Goal: Task Accomplishment & Management: Manage account settings

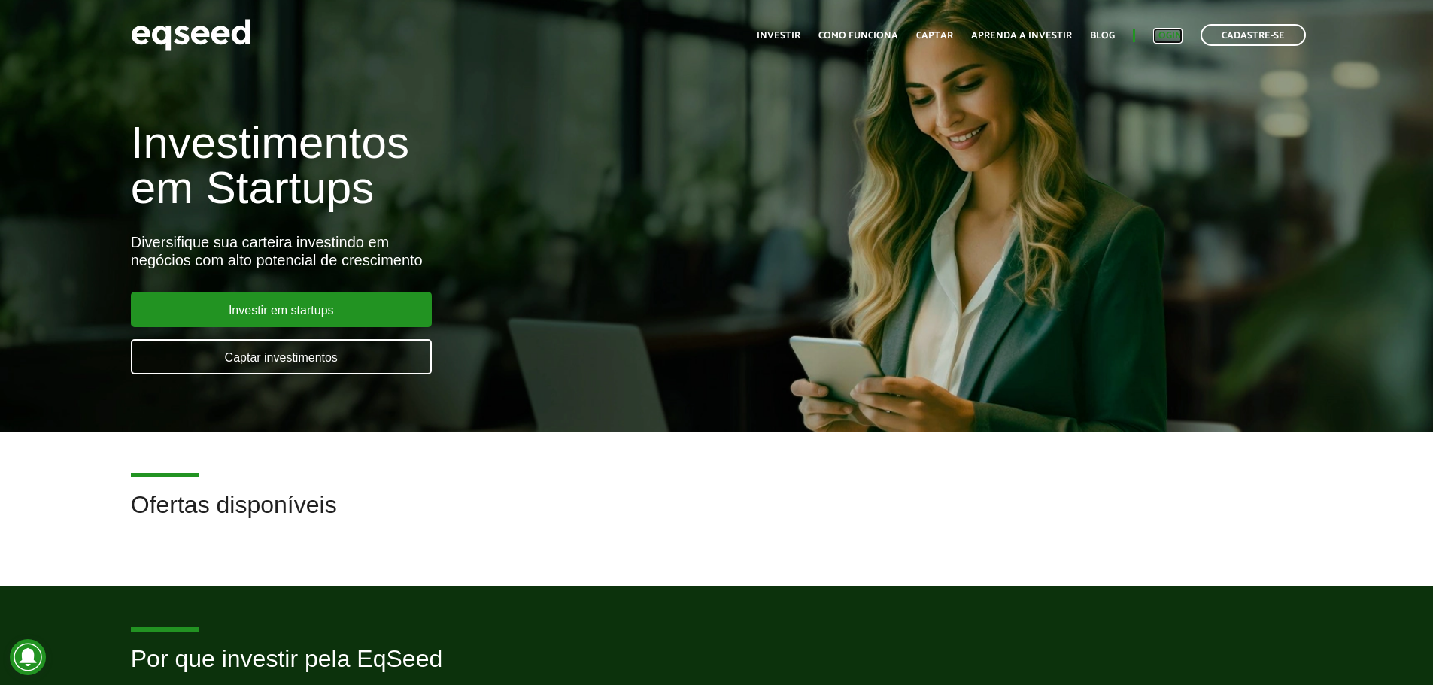
click at [1170, 33] on link "Login" at bounding box center [1167, 36] width 29 height 10
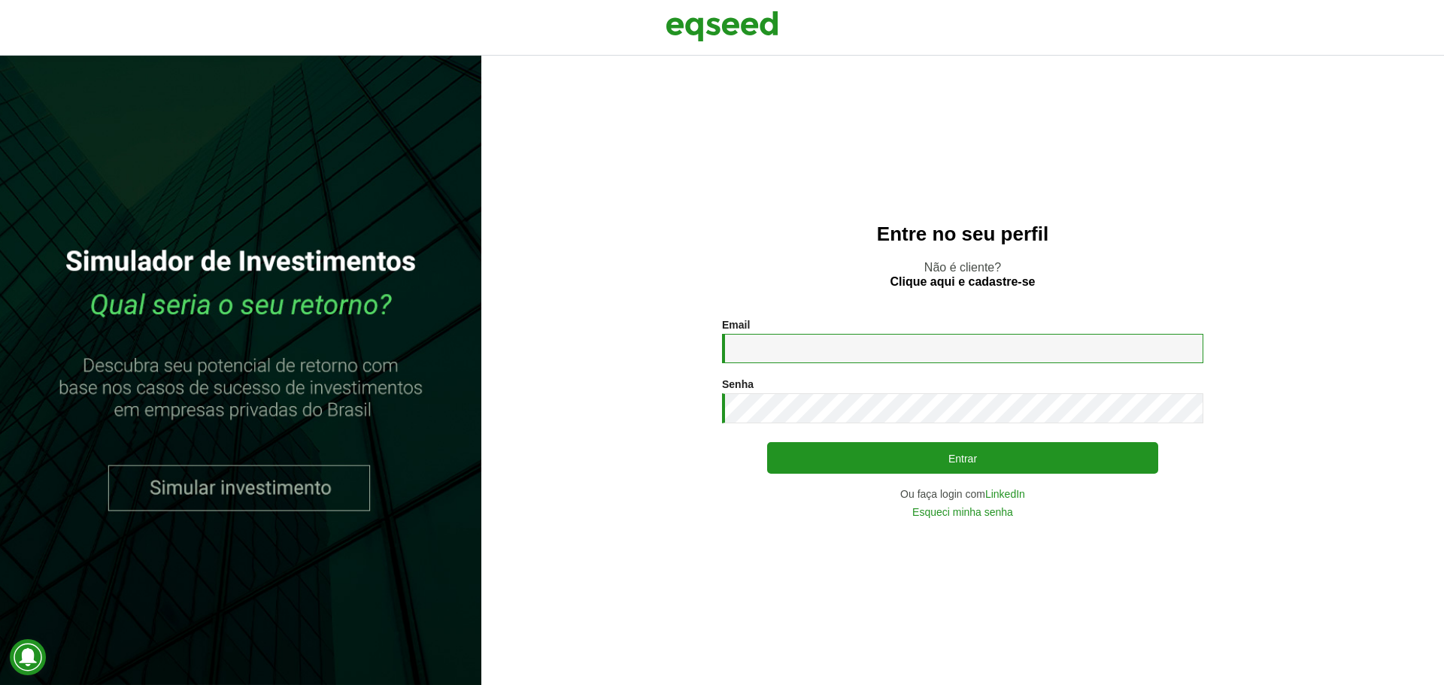
click at [890, 350] on input "Email *" at bounding box center [962, 348] width 481 height 29
paste input "**********"
type input "**********"
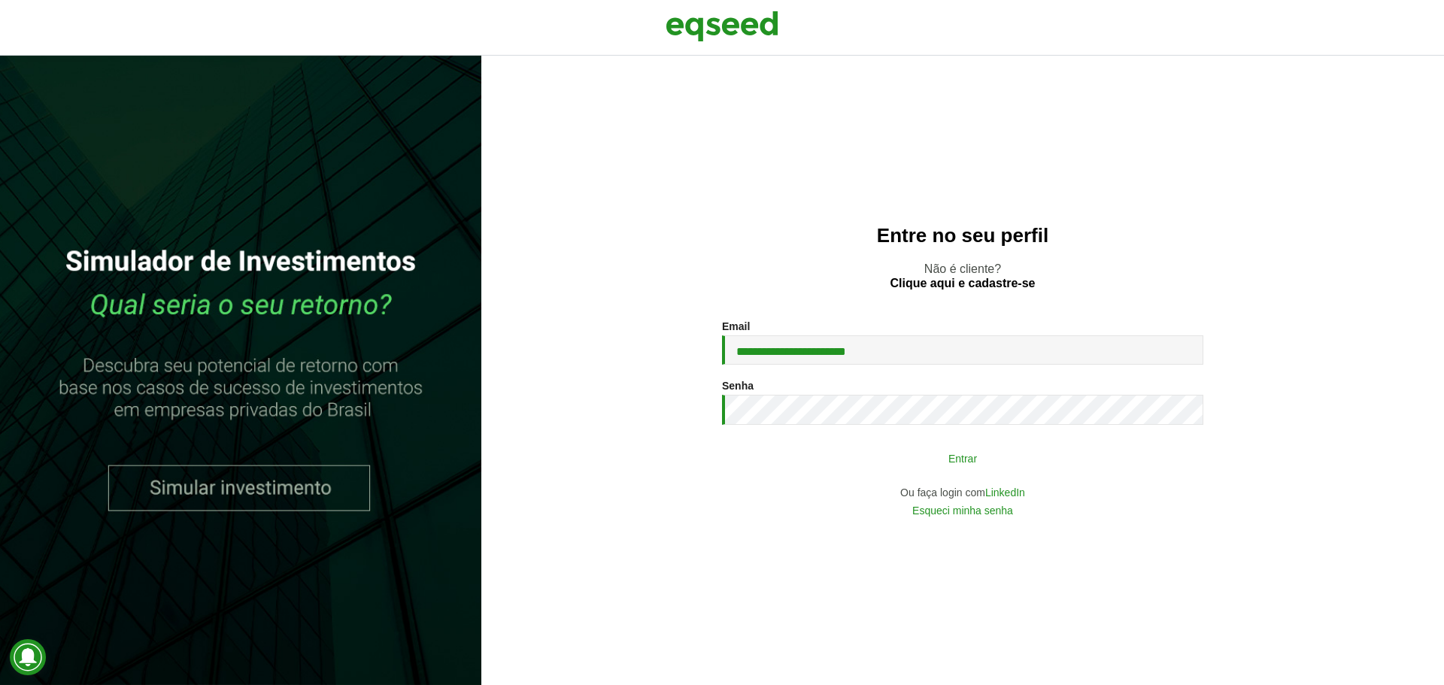
click at [899, 452] on button "Entrar" at bounding box center [962, 458] width 391 height 29
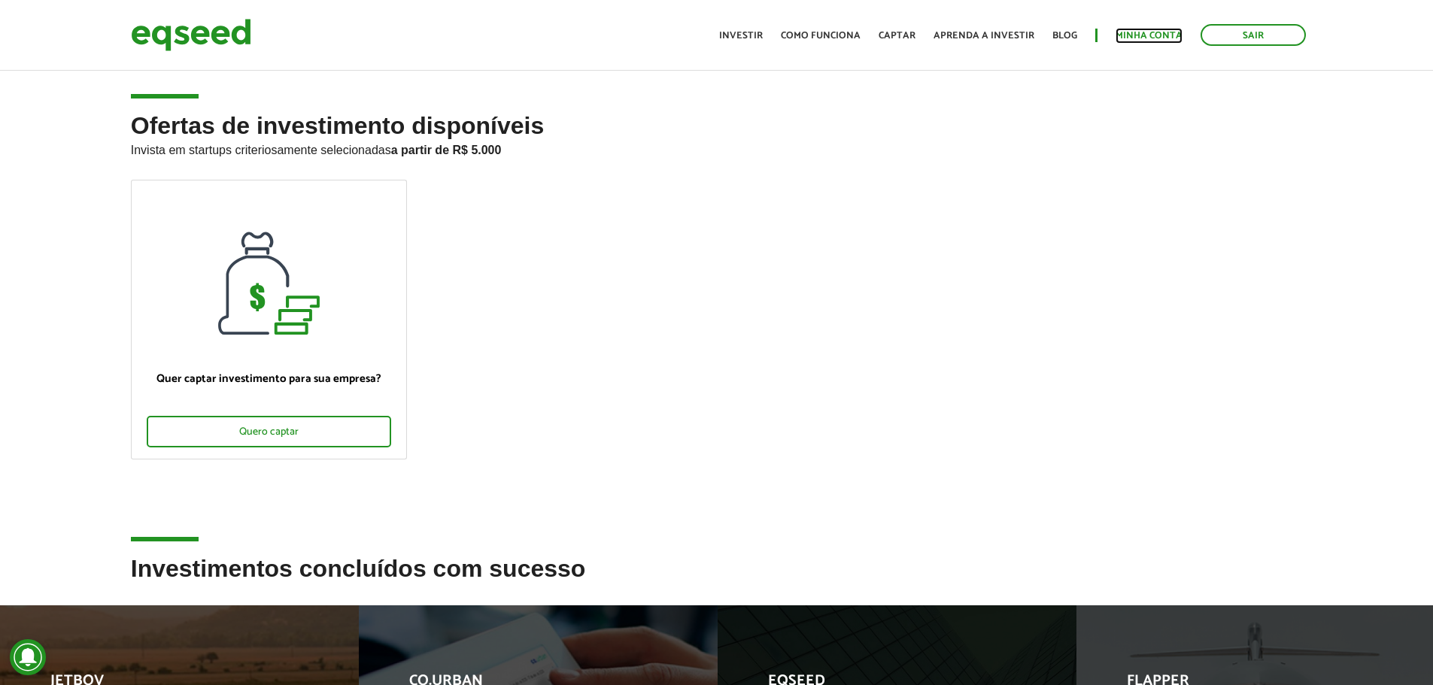
click at [1149, 38] on link "Minha conta" at bounding box center [1148, 36] width 67 height 10
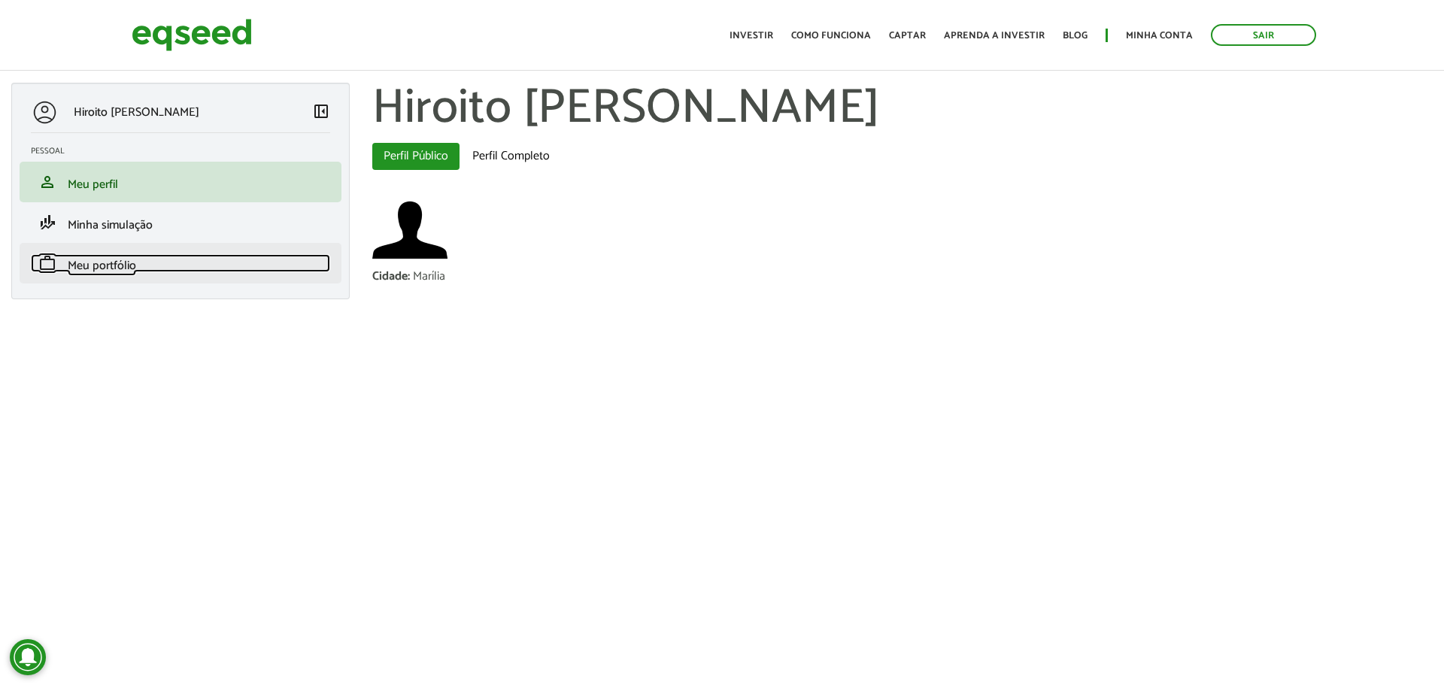
click at [95, 261] on span "Meu portfólio" at bounding box center [102, 266] width 68 height 20
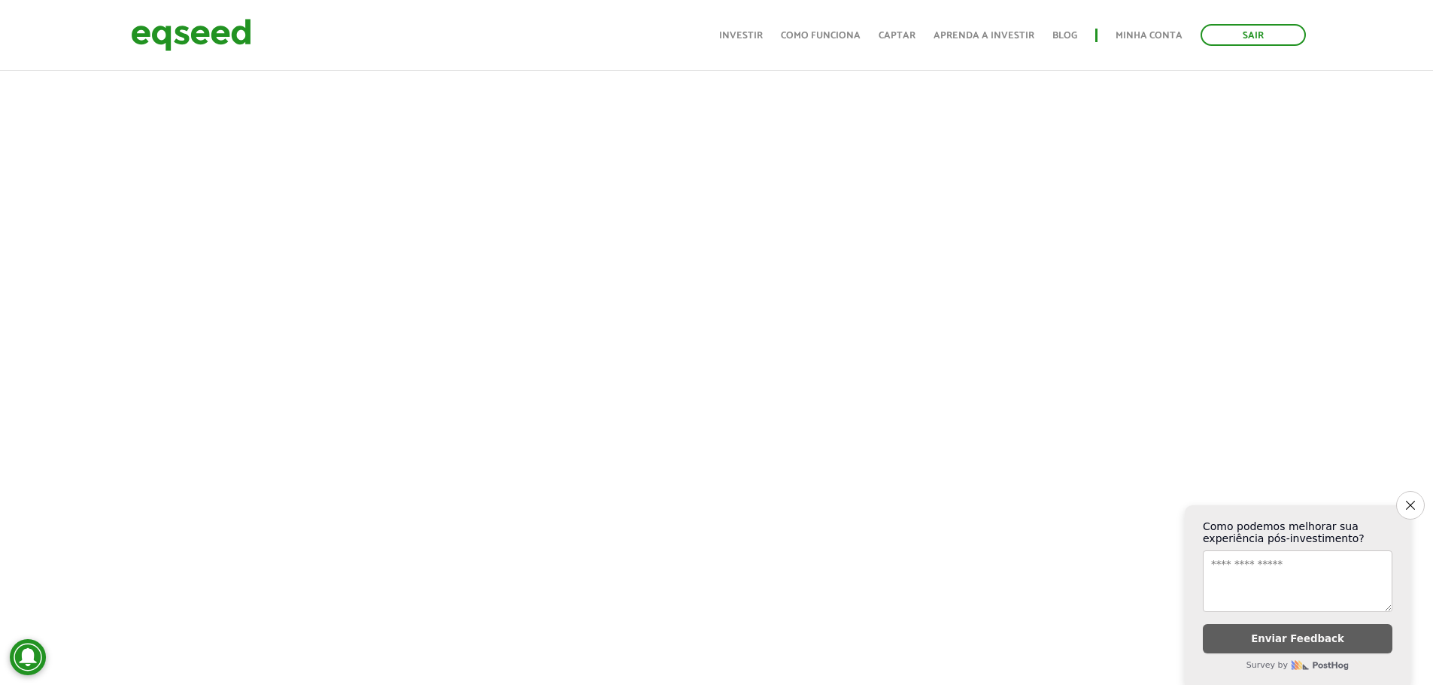
scroll to position [226, 0]
click at [1406, 500] on icon "Close survey" at bounding box center [1410, 505] width 10 height 10
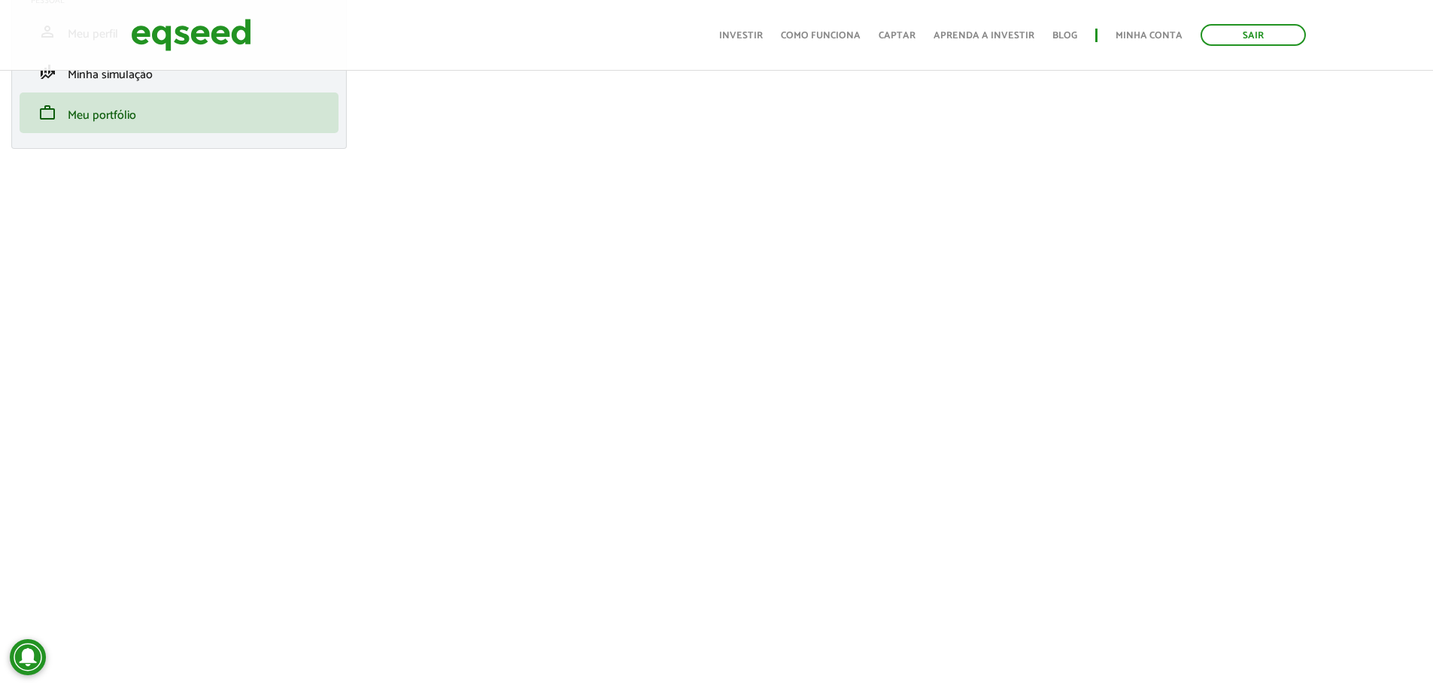
scroll to position [0, 0]
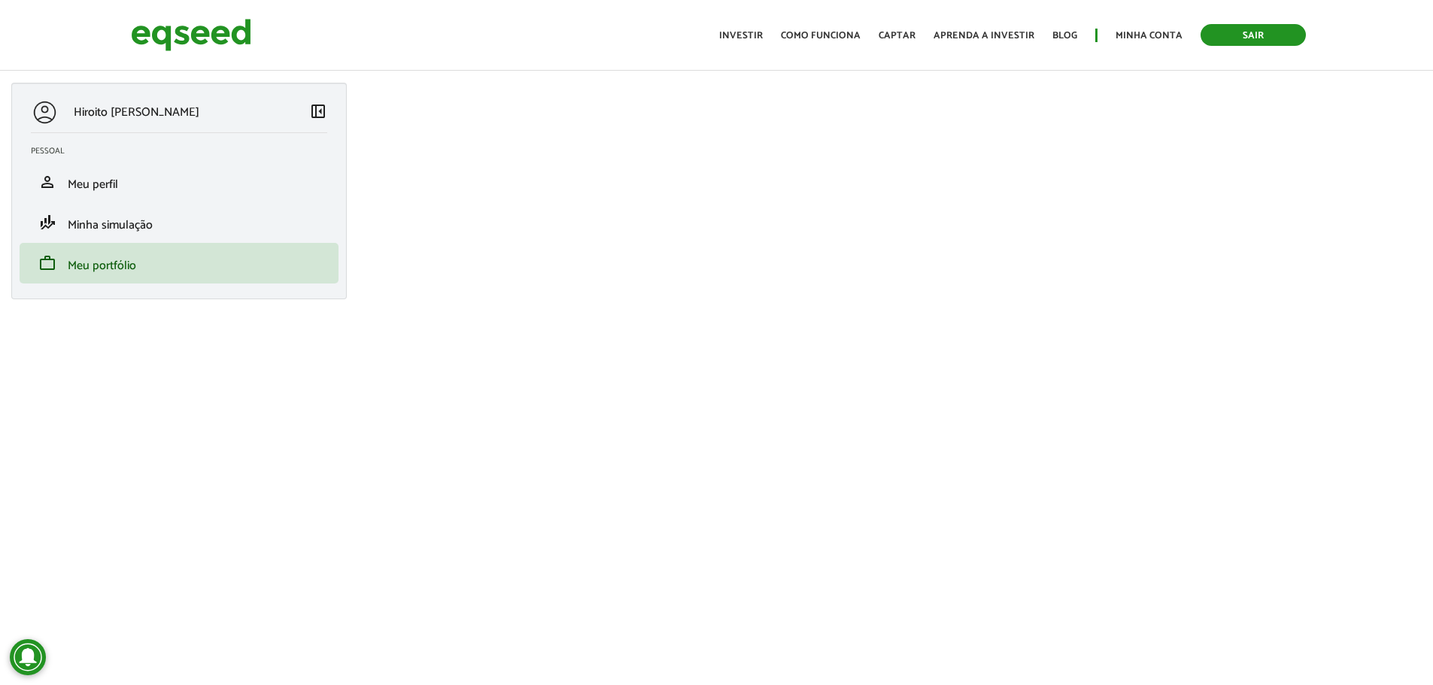
click at [1233, 42] on link "Sair" at bounding box center [1252, 35] width 105 height 22
